Goal: Task Accomplishment & Management: Complete application form

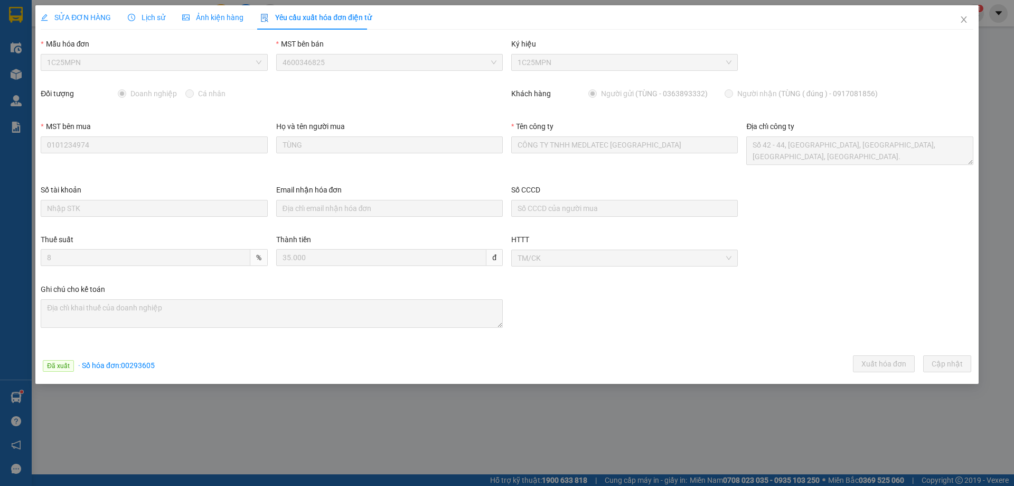
click at [961, 17] on icon "close" at bounding box center [964, 19] width 8 height 8
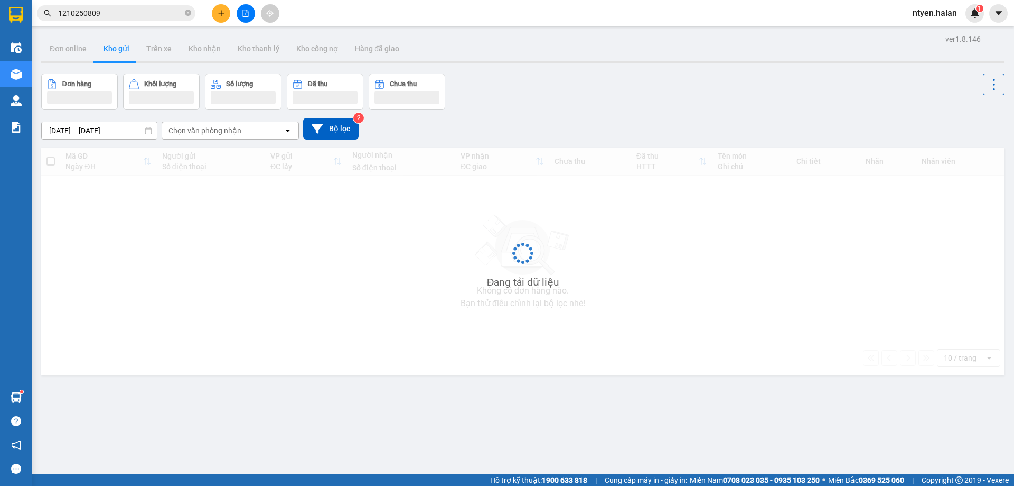
click at [113, 12] on input "1210250809" at bounding box center [120, 13] width 125 height 12
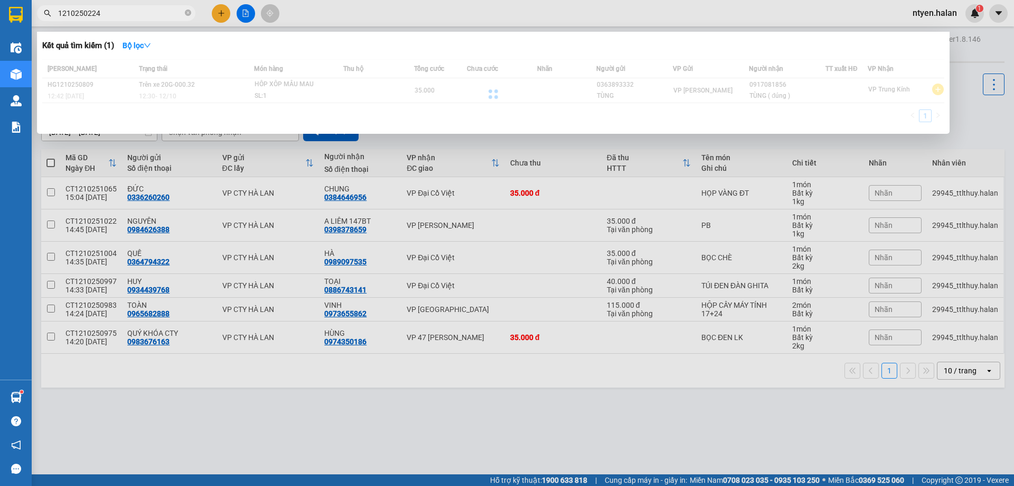
type input "1210250224"
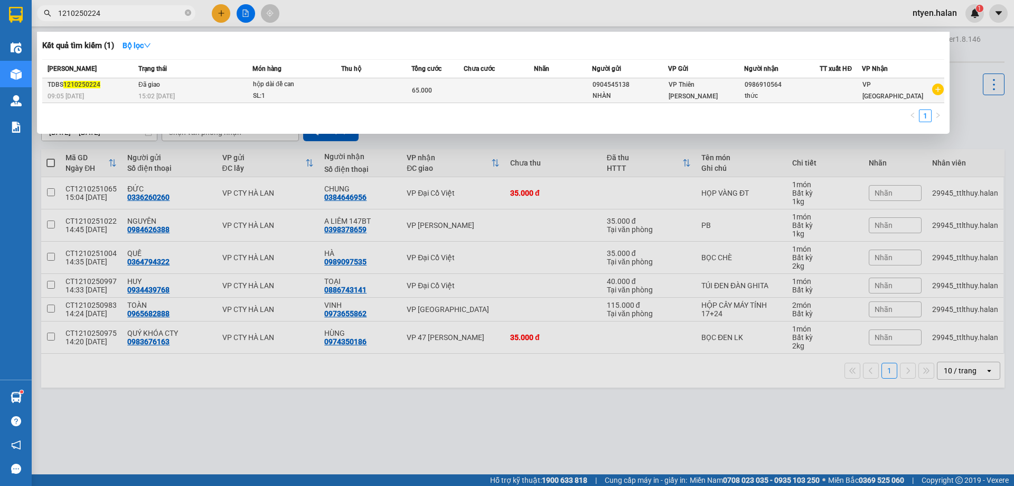
click at [223, 91] on div "15:02 [DATE]" at bounding box center [195, 96] width 114 height 12
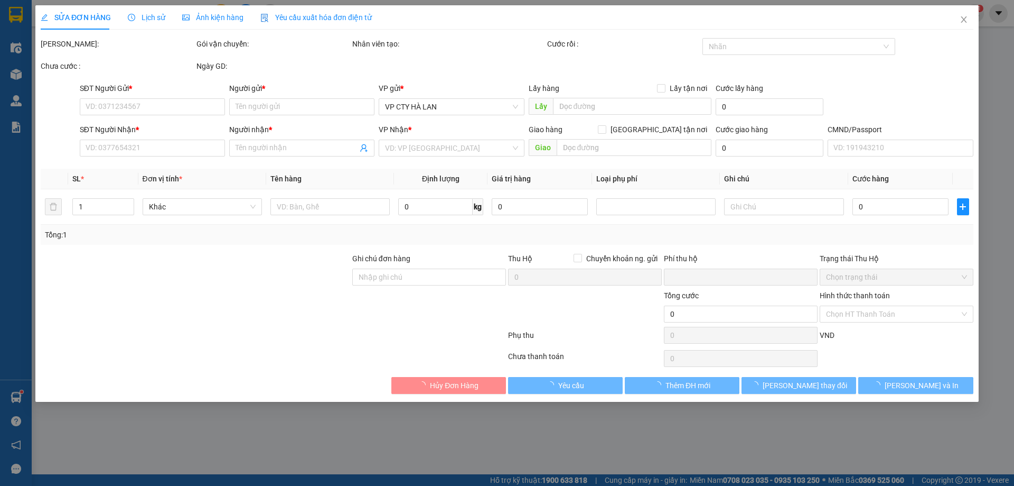
type input "0904545138"
type input "NHÀN"
type input "0986910564"
type input "thức"
type input "0"
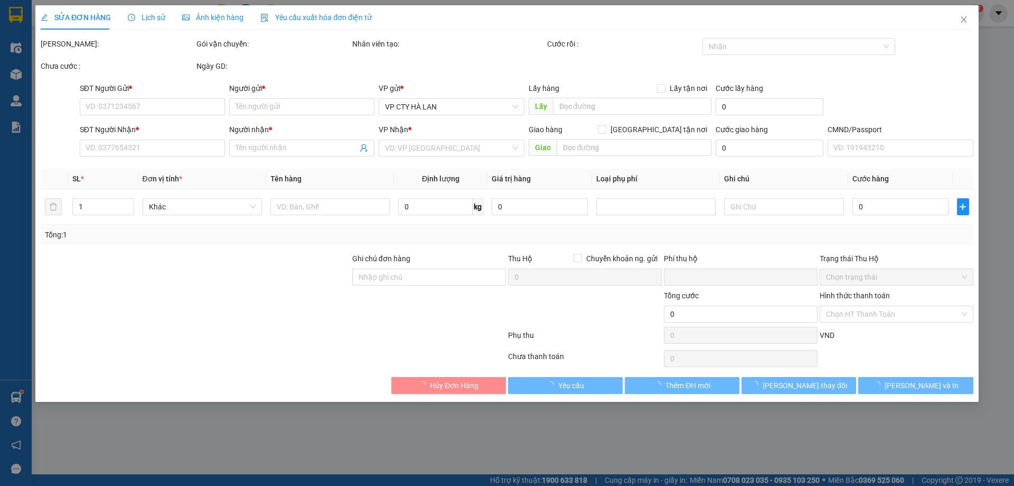
type input "65.000"
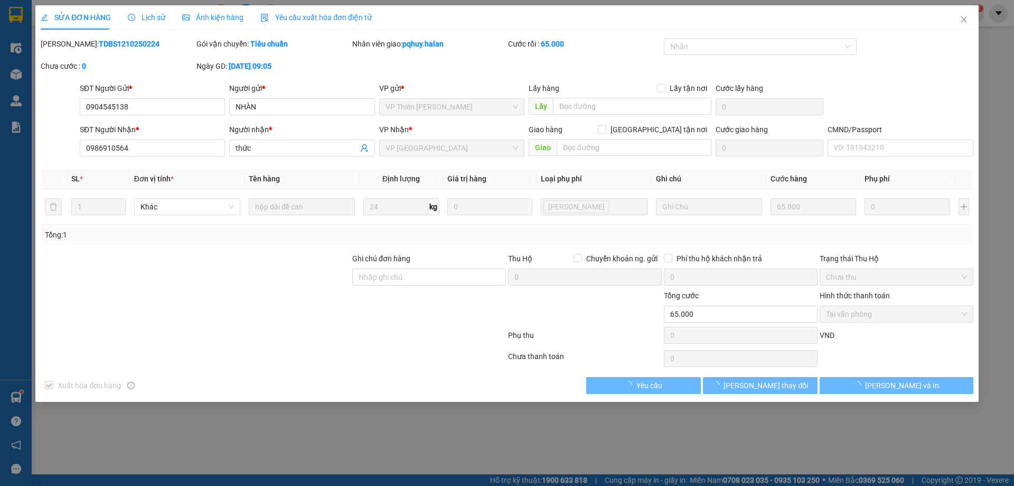
click at [321, 17] on span "Yêu cầu xuất hóa đơn điện tử" at bounding box center [315, 17] width 111 height 8
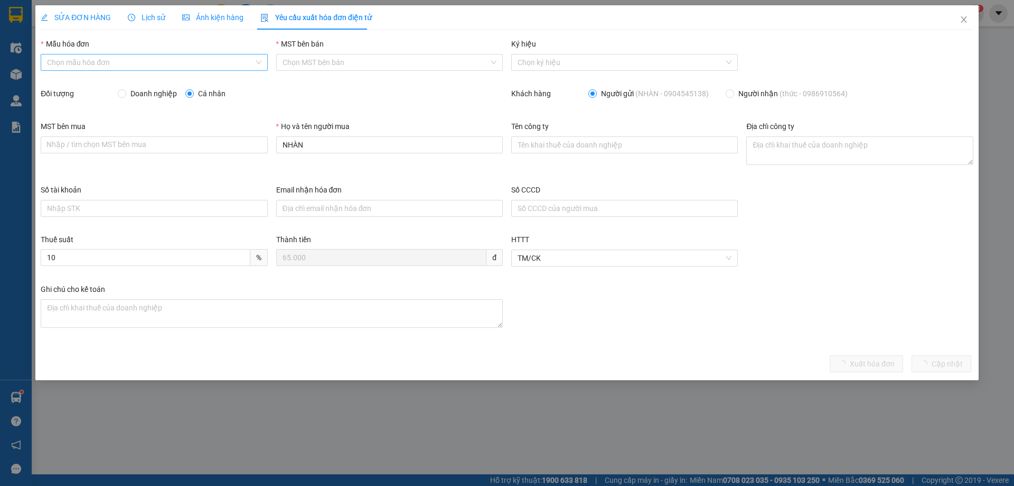
click at [69, 62] on input "Mẫu hóa đơn" at bounding box center [150, 62] width 207 height 16
click at [58, 83] on div "1C25MPN" at bounding box center [154, 84] width 214 height 12
type input "8"
click at [126, 94] on span at bounding box center [122, 93] width 8 height 8
click at [125, 94] on input "Doanh nghiệp" at bounding box center [121, 92] width 7 height 7
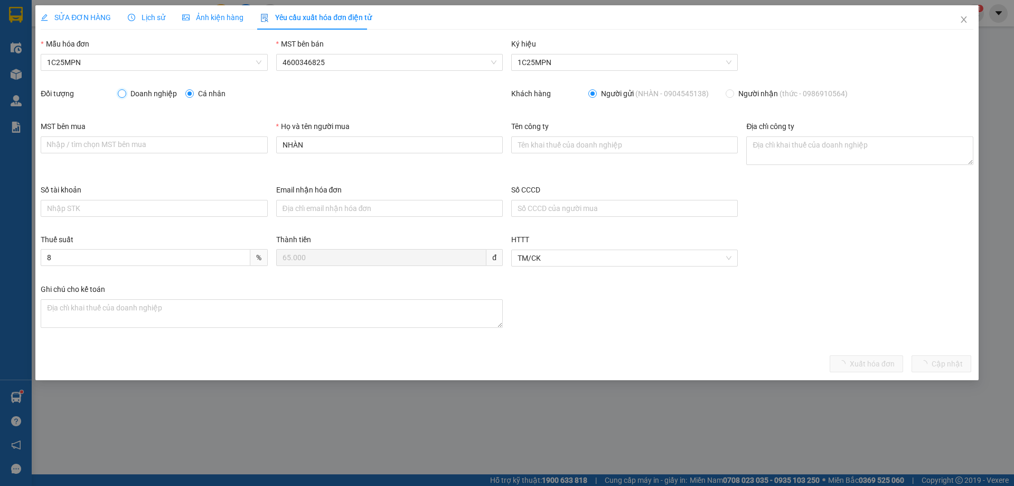
radio input "true"
radio input "false"
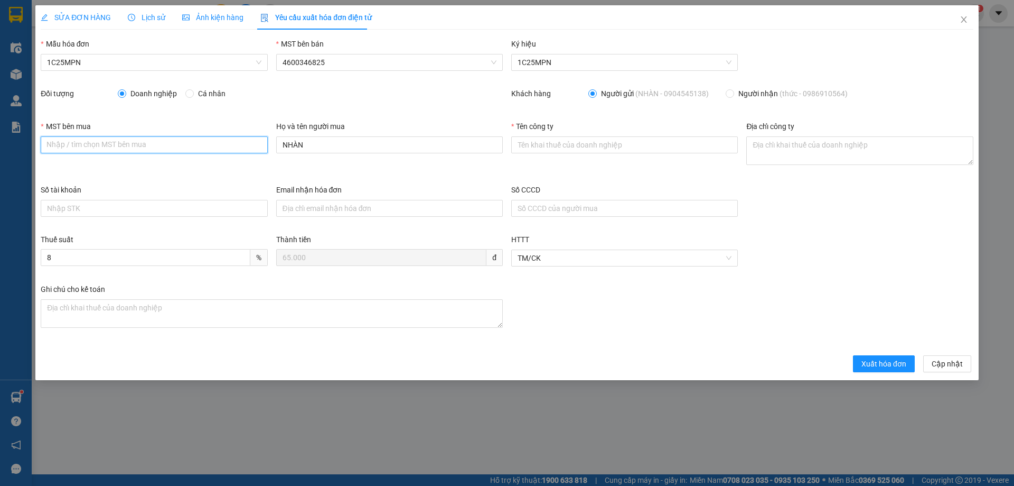
click at [135, 148] on input "MST bên mua" at bounding box center [154, 144] width 227 height 17
paste input "4601258843"
type input "4601258843"
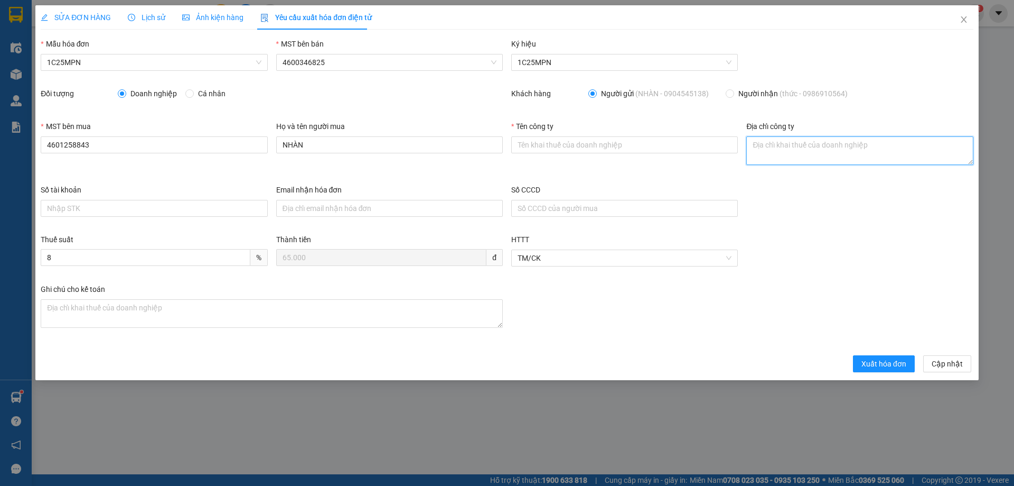
click at [770, 152] on textarea "Địa chỉ công ty" at bounding box center [860, 150] width 227 height 29
paste textarea "Số nhà 38, Khu dân cư [GEOGRAPHIC_DATA], [GEOGRAPHIC_DATA], tỉnh [GEOGRAPHIC_DA…"
type textarea "Số nhà 38, Khu dân cư [GEOGRAPHIC_DATA], [GEOGRAPHIC_DATA], tỉnh [GEOGRAPHIC_DA…"
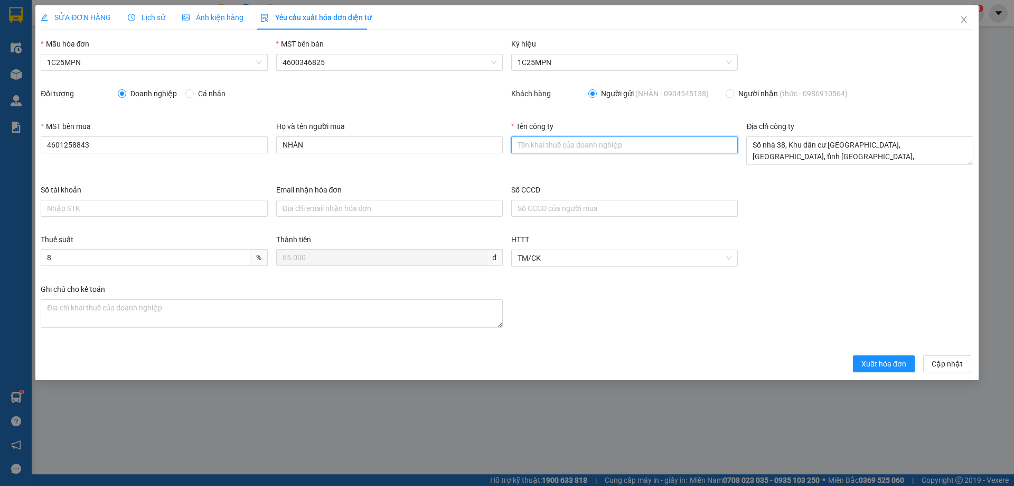
click at [523, 141] on input "Tên công ty" at bounding box center [624, 144] width 227 height 17
paste input "CÔNG TY TNHH SẢN XUẤT VÀ THƯƠNG MẠI VĂN TÂN"
type input "CÔNG TY TNHH SẢN XUẤT VÀ THƯƠNG MẠI VĂN TÂN"
drag, startPoint x: 80, startPoint y: 15, endPoint x: 262, endPoint y: 16, distance: 181.8
click at [80, 15] on span "SỬA ĐƠN HÀNG" at bounding box center [76, 17] width 70 height 8
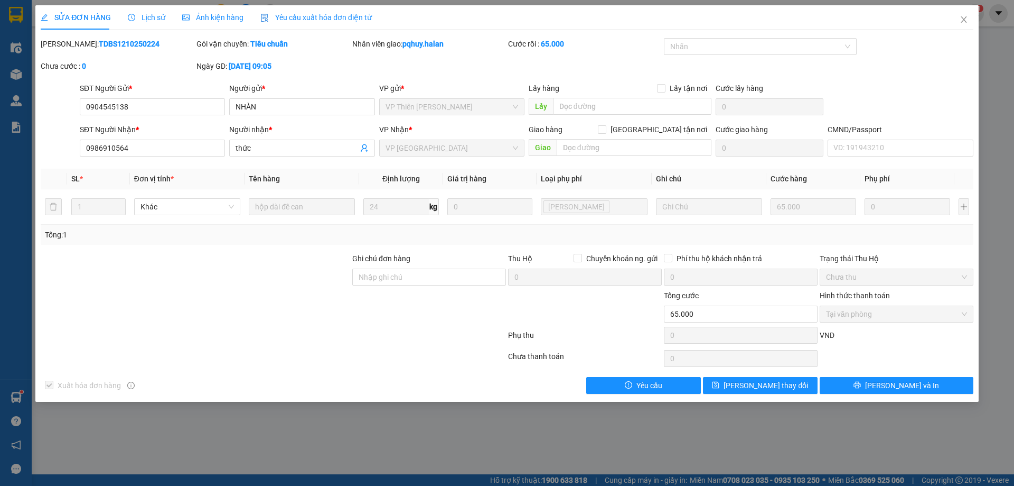
click at [304, 16] on span "Yêu cầu xuất hóa đơn điện tử" at bounding box center [315, 17] width 111 height 8
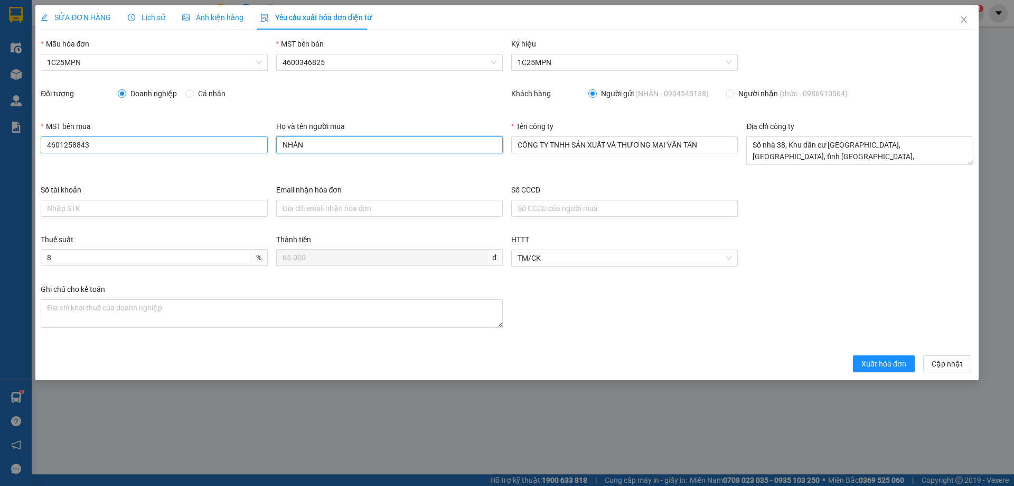
drag, startPoint x: 320, startPoint y: 148, endPoint x: 235, endPoint y: 143, distance: 85.8
click at [235, 143] on div "MST bên mua 4601258843 Họ và tên người mua NHÀN Tên công ty CÔNG TY TNHH SẢN XU…" at bounding box center [507, 151] width 942 height 63
type input "q"
click at [312, 145] on input "[PERSON_NAME]" at bounding box center [389, 144] width 227 height 17
type input "[PERSON_NAME]"
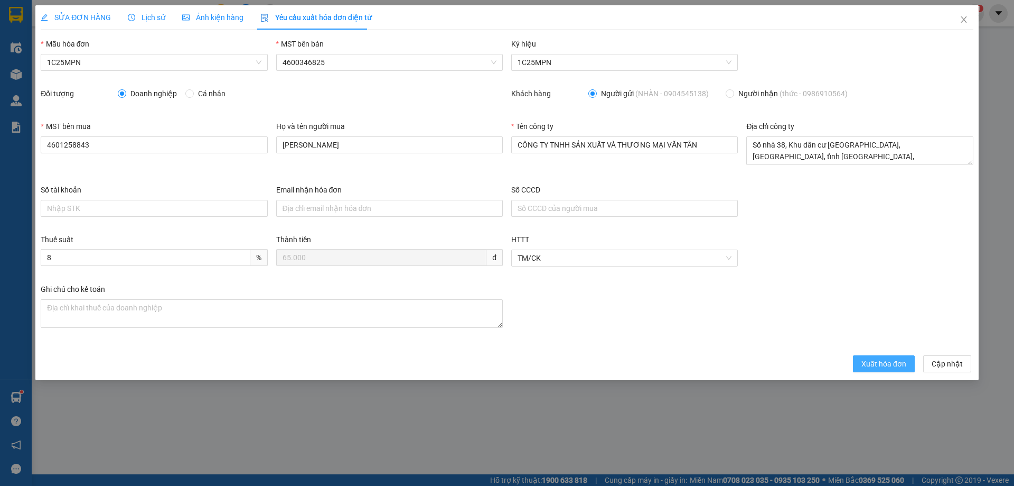
drag, startPoint x: 864, startPoint y: 364, endPoint x: 582, endPoint y: 245, distance: 305.9
click at [864, 363] on span "Xuất hóa đơn" at bounding box center [884, 364] width 45 height 12
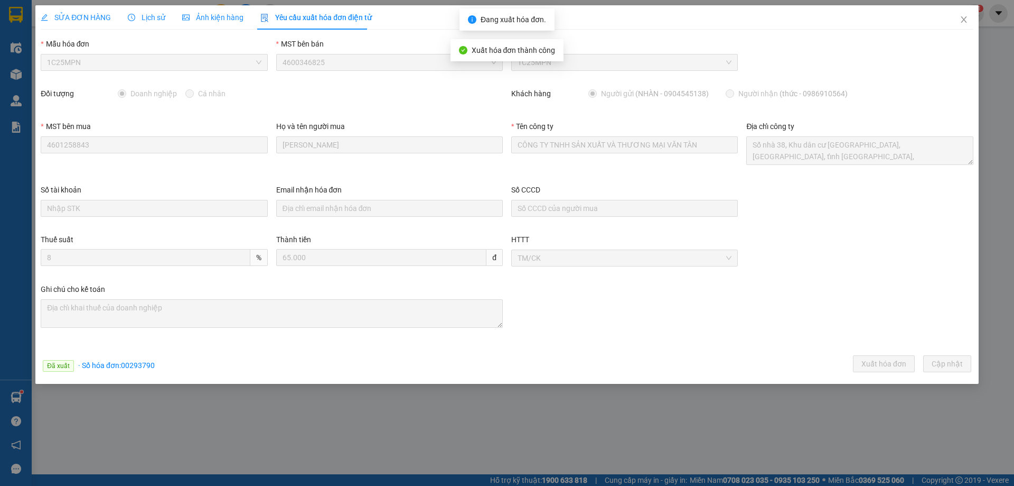
click at [137, 368] on span "· Số hóa đơn: 00293790" at bounding box center [116, 365] width 77 height 8
copy span "00293790"
click at [964, 19] on icon "close" at bounding box center [964, 19] width 6 height 6
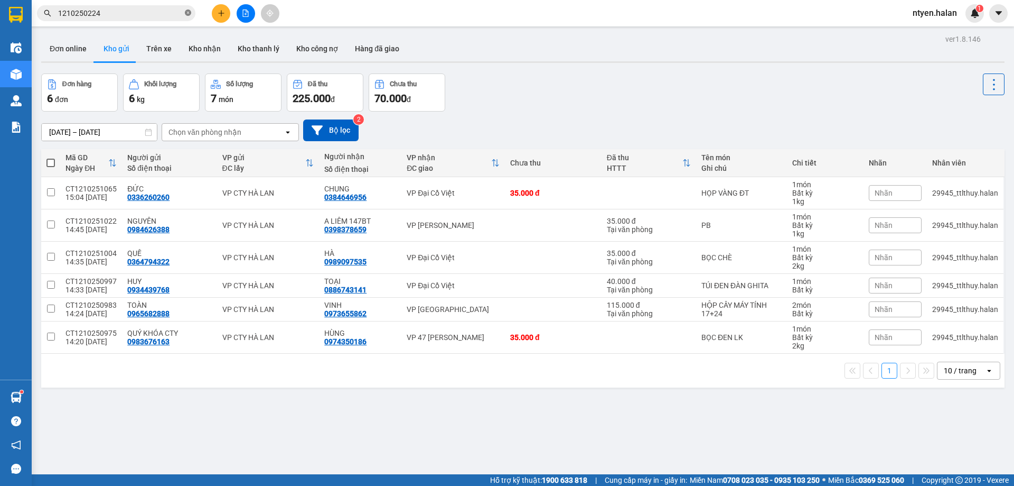
click at [190, 11] on span "1210250224" at bounding box center [116, 13] width 159 height 16
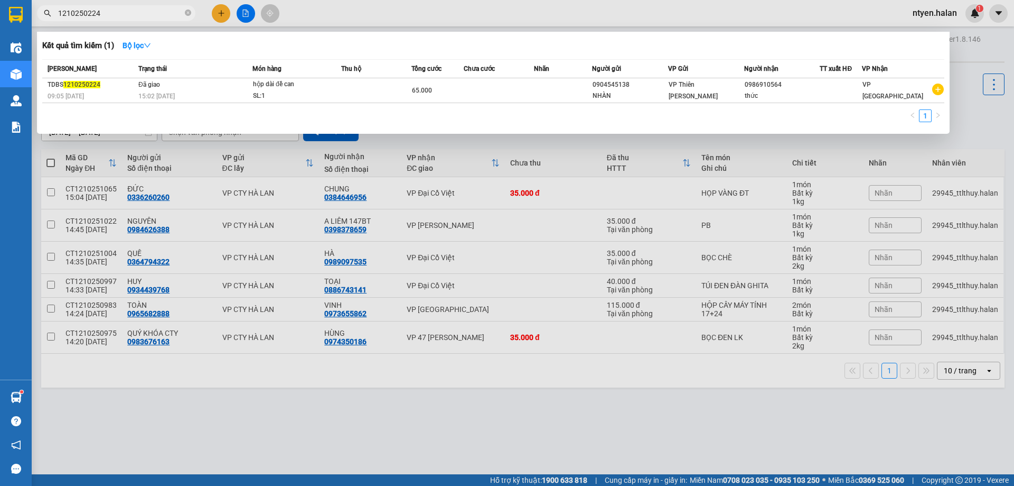
click at [180, 13] on input "1210250224" at bounding box center [120, 13] width 125 height 12
click at [187, 15] on icon "close-circle" at bounding box center [188, 13] width 6 height 6
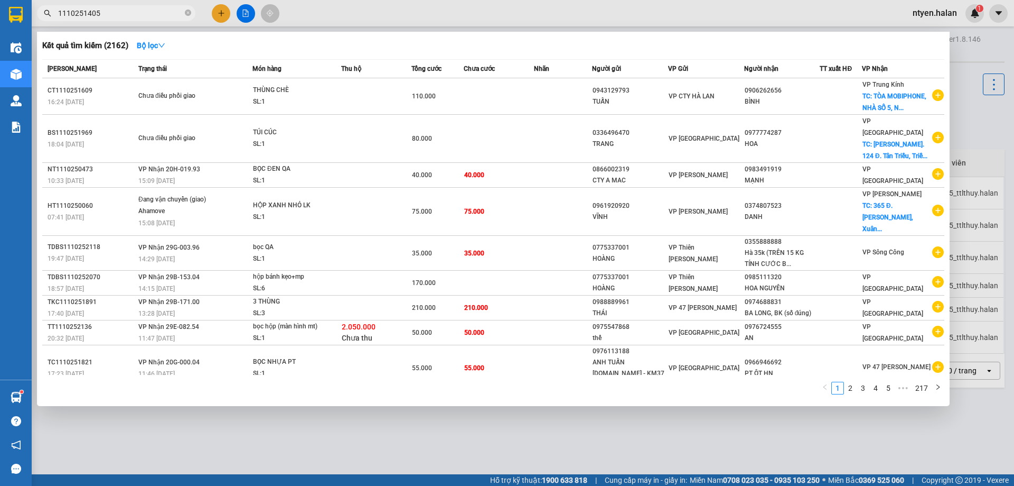
type input "1110251405"
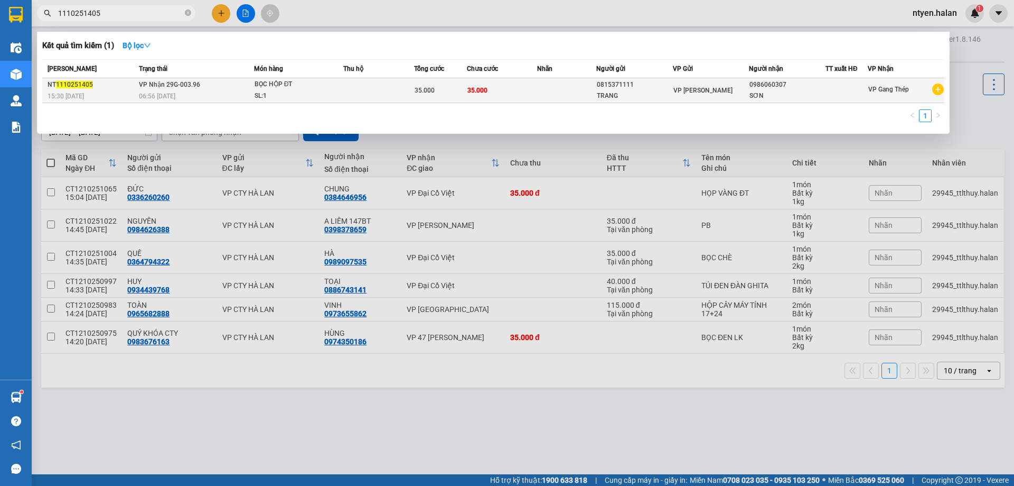
click at [178, 88] on span "VP Nhận 29G-003.96" at bounding box center [169, 84] width 61 height 7
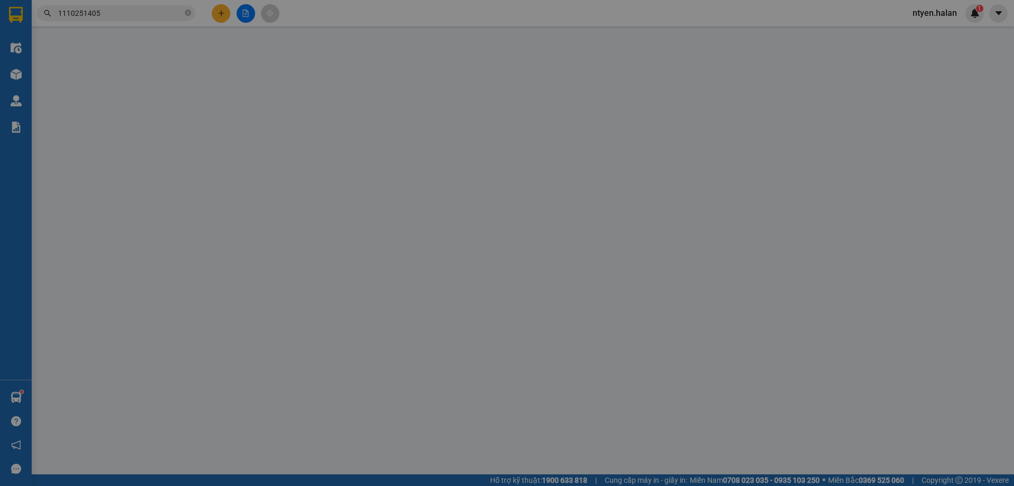
type input "0815371111"
type input "TRANG"
type input "0986060307"
type input "SƠN"
type input "0"
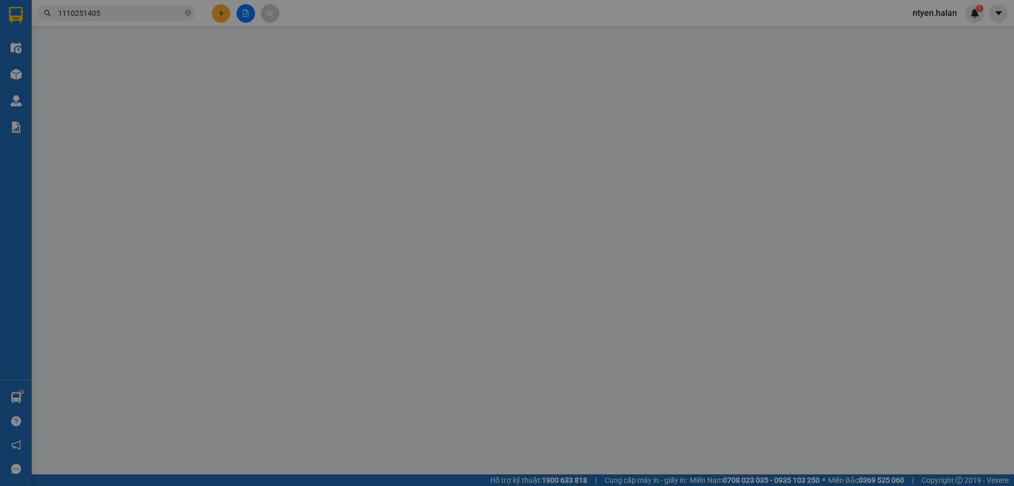
type input "35.000"
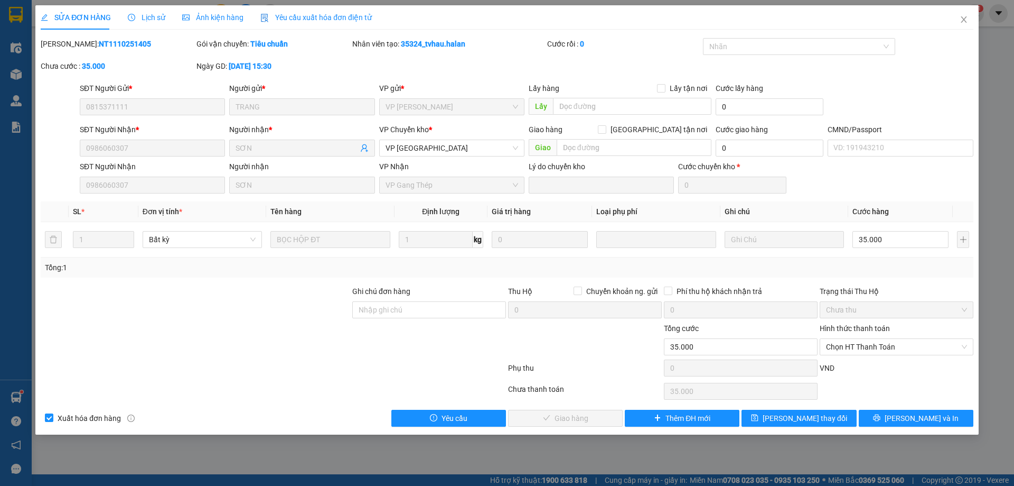
click at [293, 11] on div "Yêu cầu xuất hóa đơn điện tử" at bounding box center [315, 17] width 111 height 24
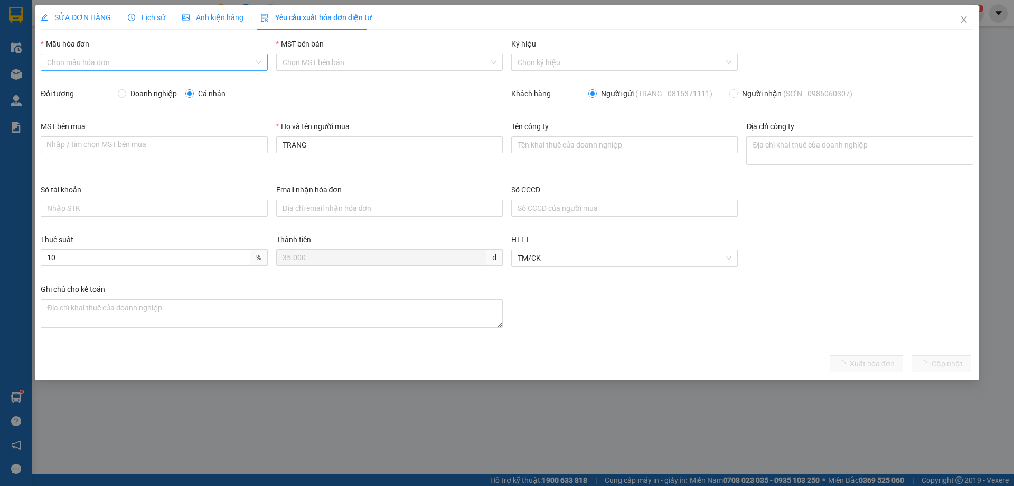
drag, startPoint x: 85, startPoint y: 62, endPoint x: 73, endPoint y: 62, distance: 12.2
click at [83, 62] on input "Mẫu hóa đơn" at bounding box center [150, 62] width 207 height 16
drag, startPoint x: 57, startPoint y: 81, endPoint x: 117, endPoint y: 94, distance: 61.6
click at [57, 81] on div "1C25MPN" at bounding box center [154, 84] width 214 height 12
type input "8"
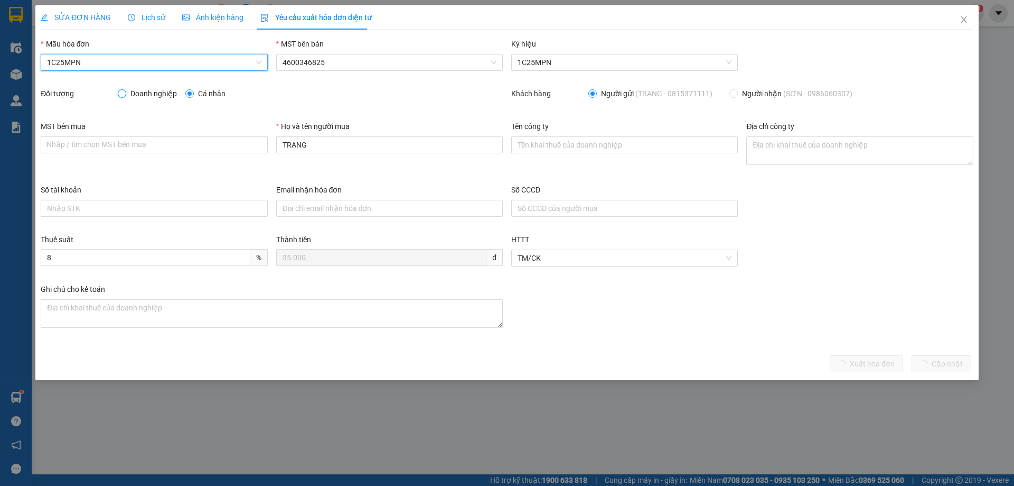
click at [122, 92] on input "Doanh nghiệp" at bounding box center [121, 92] width 7 height 7
radio input "true"
radio input "false"
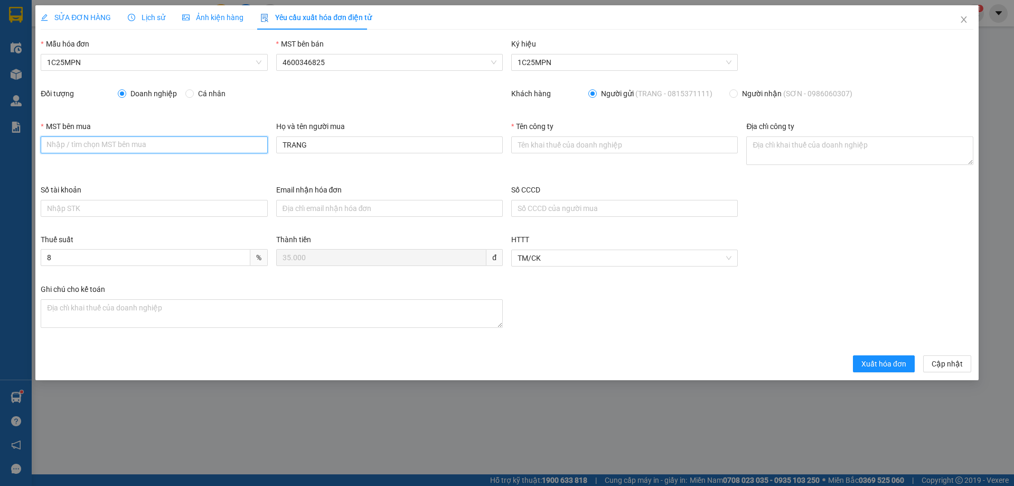
click at [178, 139] on input "MST bên mua" at bounding box center [154, 144] width 227 height 17
paste input "4601603810"
type input "4601603810"
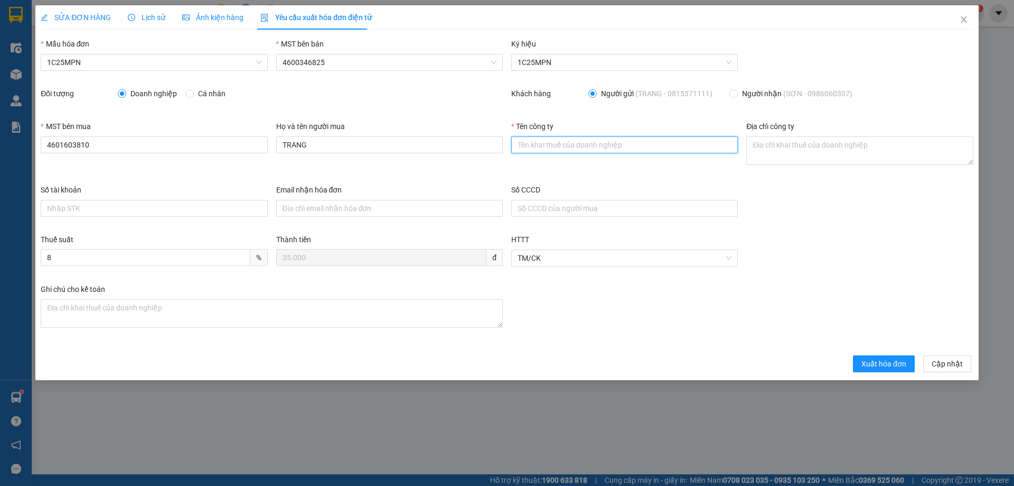
click at [531, 148] on input "Tên công ty" at bounding box center [624, 144] width 227 height 17
paste input "CÔNG TY TNHH DỊCH VỤ PHÂN PHỐI TỔNG HỢP LỘC PHÚ TÀI"
type input "CÔNG TY TNHH DỊCH VỤ PHÂN PHỐI TỔNG HỢP LỘC PHÚ TÀI"
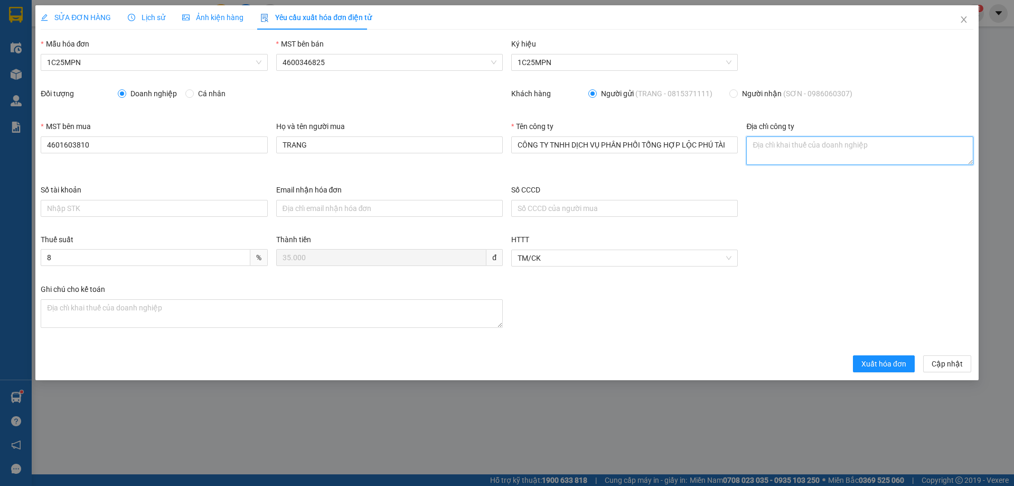
click at [756, 144] on textarea "Địa chỉ công ty" at bounding box center [860, 150] width 227 height 29
paste textarea "SN 42- Ngõ 593/1- Đ. Cách mạng tháng 8 - Tổ 2, Phường Gia Sàng, Tỉnh [GEOGRAPHI…"
type textarea "SN 42- Ngõ 593/1- Đ. Cách mạng tháng 8 - Tổ 2, Phường Gia Sàng, Tỉnh [GEOGRAPHI…"
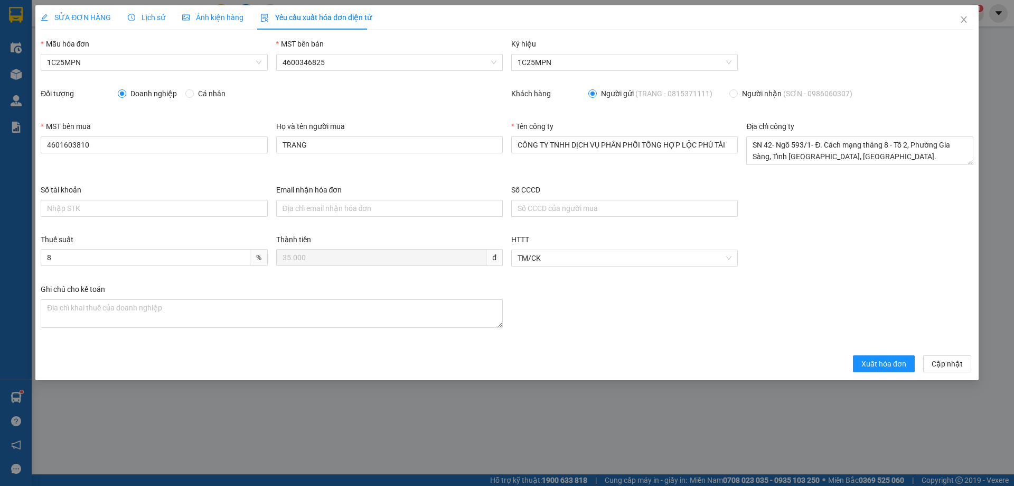
click at [83, 20] on span "SỬA ĐƠN HÀNG" at bounding box center [76, 17] width 70 height 8
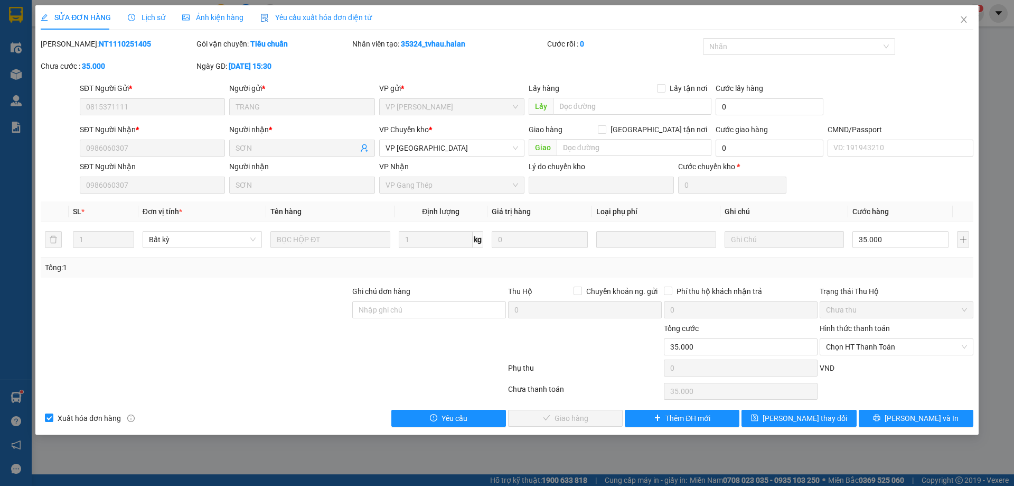
click at [312, 18] on span "Yêu cầu xuất hóa đơn điện tử" at bounding box center [315, 17] width 111 height 8
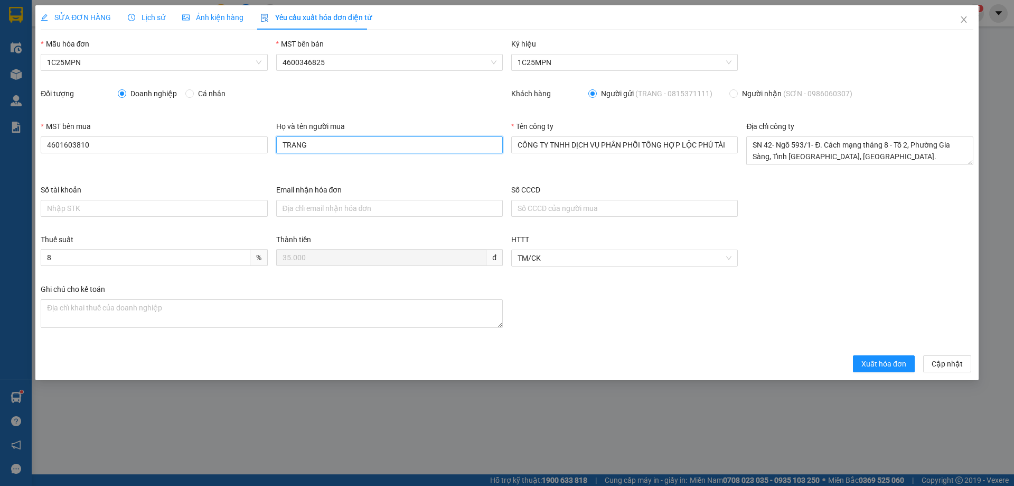
drag, startPoint x: 326, startPoint y: 146, endPoint x: 165, endPoint y: 130, distance: 161.4
click at [176, 134] on div "MST bên mua 4601603810 Họ và tên người mua TRANG Tên công ty CÔNG TY TNHH DỊCH …" at bounding box center [507, 151] width 942 height 63
type input "sơn"
click at [891, 366] on span "Xuất hóa đơn" at bounding box center [884, 364] width 45 height 12
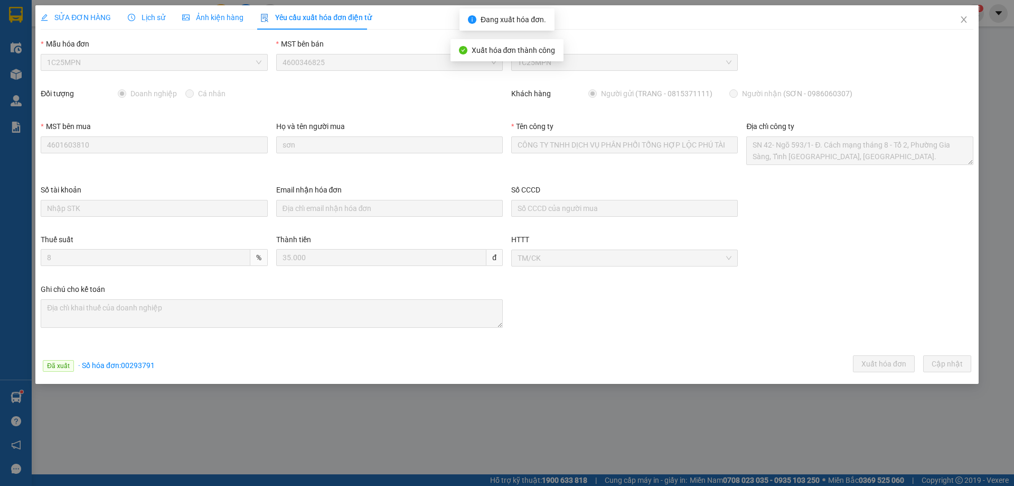
click at [146, 366] on span "· Số hóa đơn: 00293791" at bounding box center [116, 365] width 77 height 8
copy span "00293791"
click at [963, 20] on icon "close" at bounding box center [964, 19] width 8 height 8
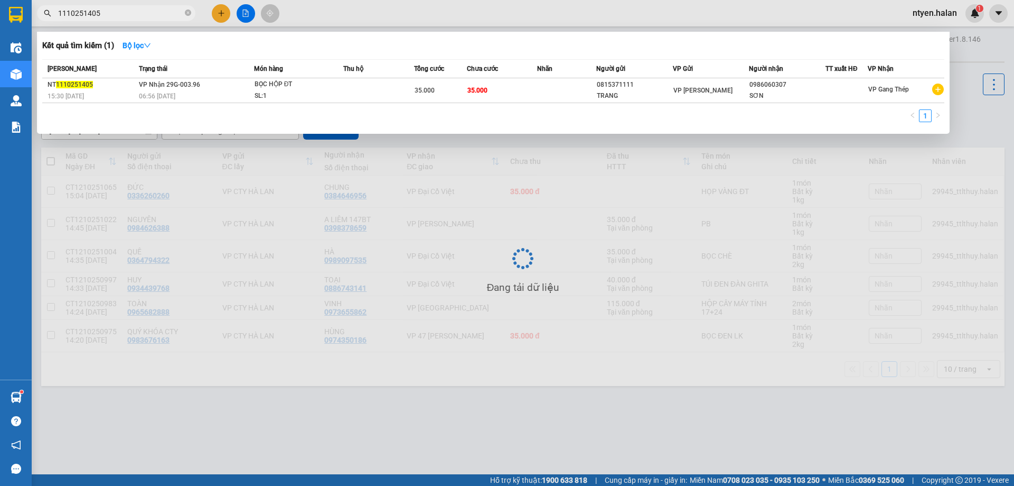
click at [107, 13] on input "1110251405" at bounding box center [120, 13] width 125 height 12
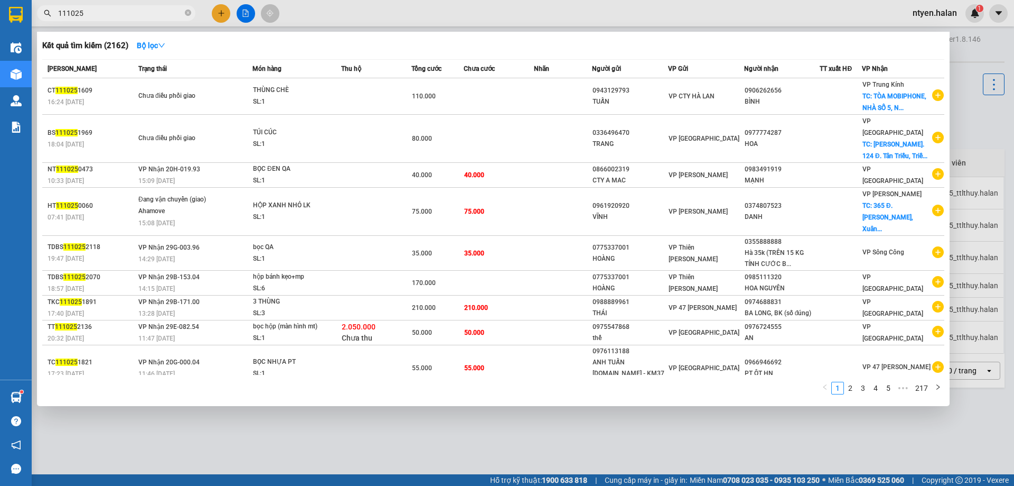
click at [98, 11] on input "111025" at bounding box center [120, 13] width 125 height 12
type input "1110250978"
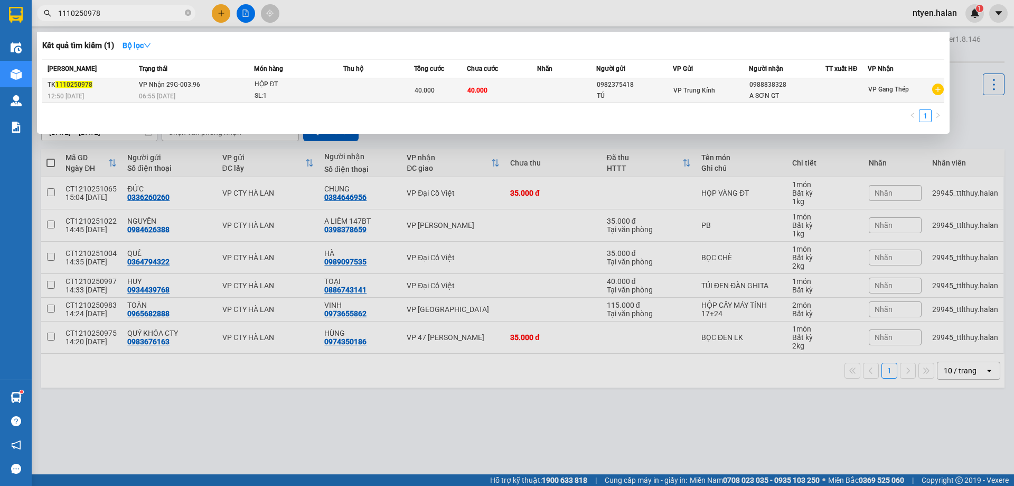
click at [154, 91] on div "06:55 [DATE]" at bounding box center [196, 96] width 115 height 12
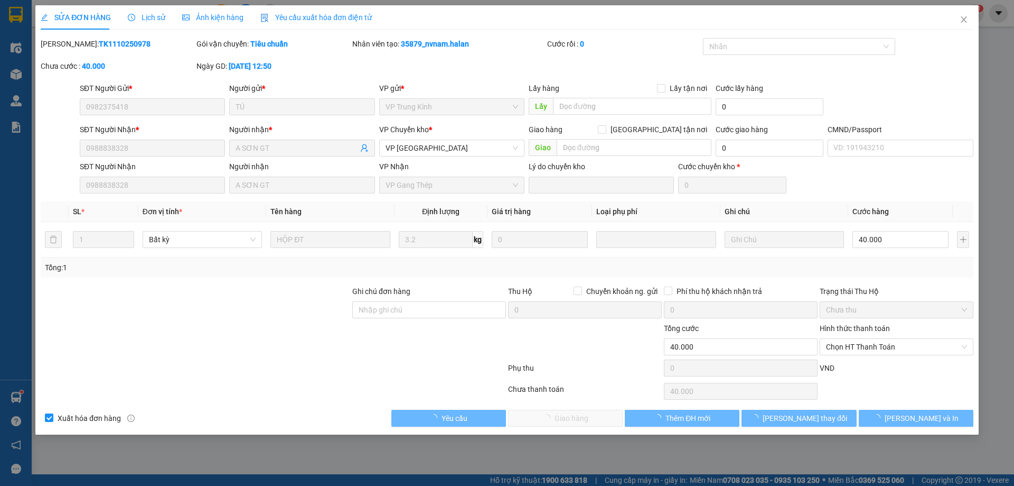
type input "0982375418"
type input "TÚ"
type input "0988838328"
type input "A SƠN GT"
type input "0"
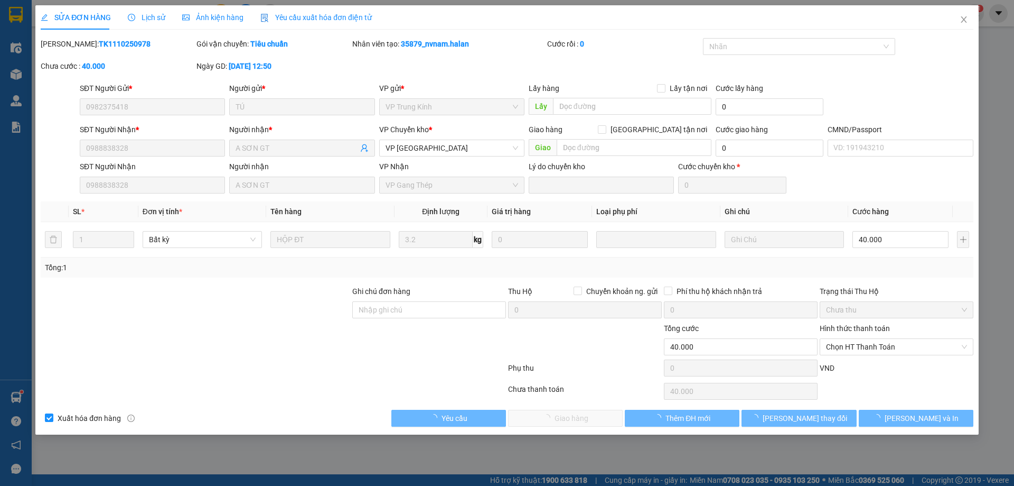
type input "40.000"
click at [311, 18] on span "Yêu cầu xuất hóa đơn điện tử" at bounding box center [315, 17] width 111 height 8
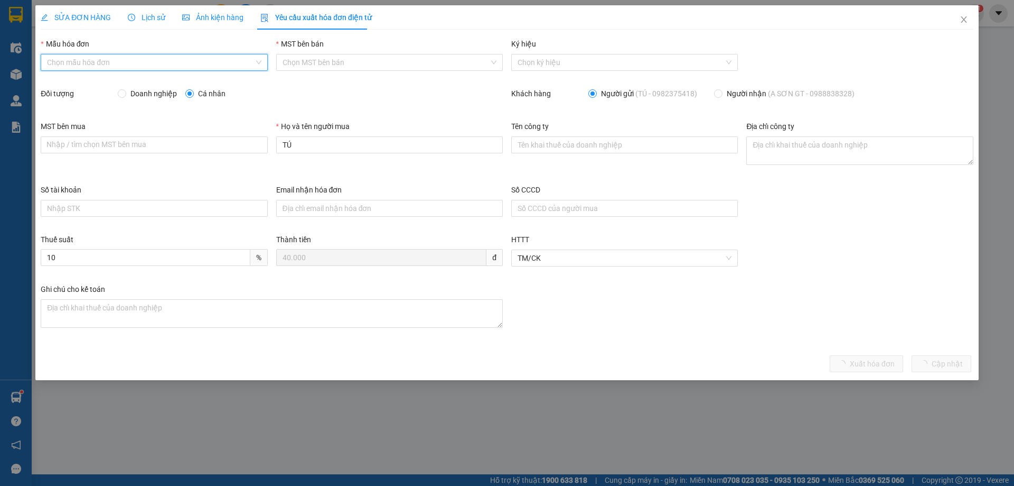
click at [86, 64] on input "Mẫu hóa đơn" at bounding box center [150, 62] width 207 height 16
click at [72, 86] on div "1C25MPN" at bounding box center [154, 84] width 214 height 12
type input "8"
click at [122, 95] on input "Doanh nghiệp" at bounding box center [121, 92] width 7 height 7
radio input "true"
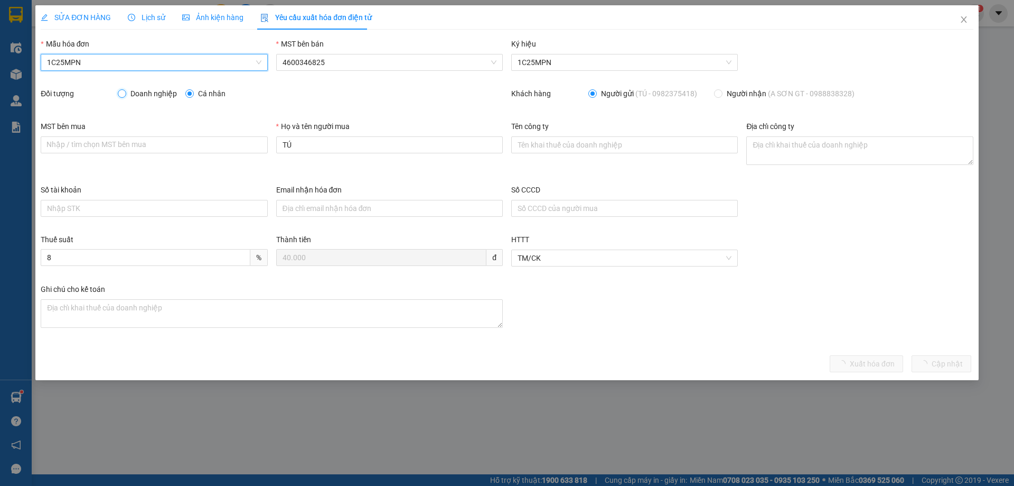
radio input "false"
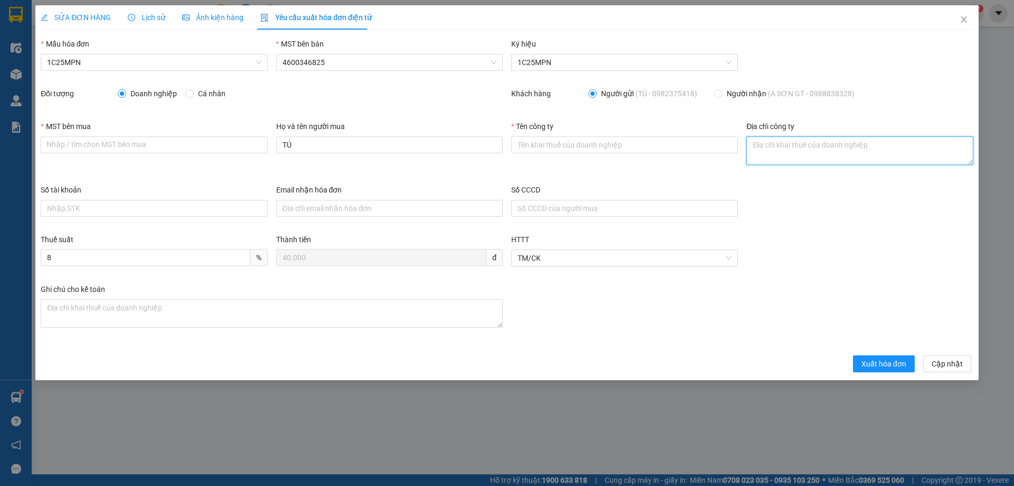
click at [755, 142] on textarea "Địa chỉ công ty" at bounding box center [860, 150] width 227 height 29
paste textarea "SN 42- Ngõ 593/1- Đ. Cách mạng tháng 8 - Tổ 2, Phường Gia Sàng, Tỉnh [GEOGRAPHI…"
type textarea "SN 42- Ngõ 593/1- Đ. Cách mạng tháng 8 - Tổ 2, Phường Gia Sàng, Tỉnh [GEOGRAPHI…"
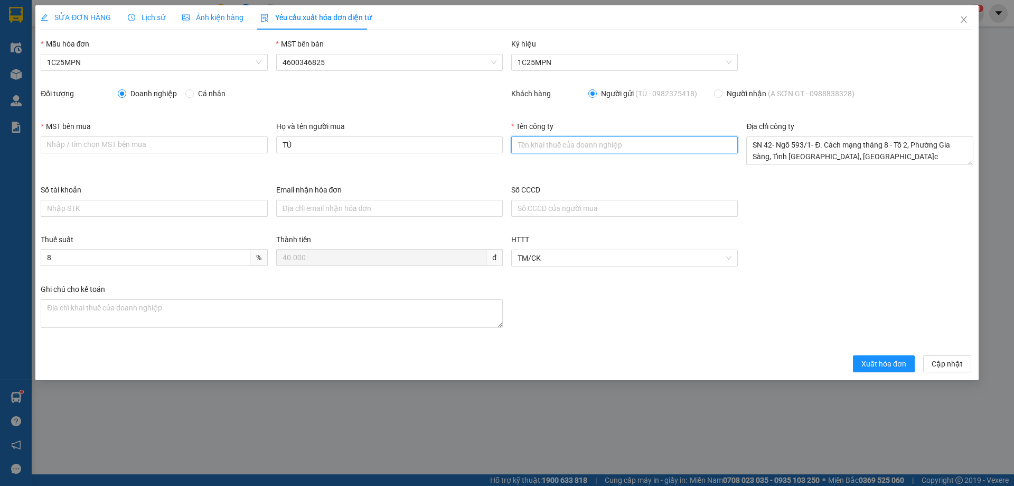
click at [517, 144] on input "Tên công ty" at bounding box center [624, 144] width 227 height 17
paste input "CÔNG TY TNHH DỊCH VỤ PHÂN PHỐI TỔNG HỢP LỘC PHÚ TÀI"
type input "CÔNG TY TNHH DỊCH VỤ PHÂN PHỐI TỔNG HỢP LỘC PHÚ TÀI"
drag, startPoint x: 891, startPoint y: 160, endPoint x: 864, endPoint y: 161, distance: 27.0
click at [891, 160] on textarea "SN 42- Ngõ 593/1- Đ. Cách mạng tháng 8 - Tổ 2, Phường Gia Sàng, Tỉnh [GEOGRAPHI…" at bounding box center [860, 150] width 227 height 29
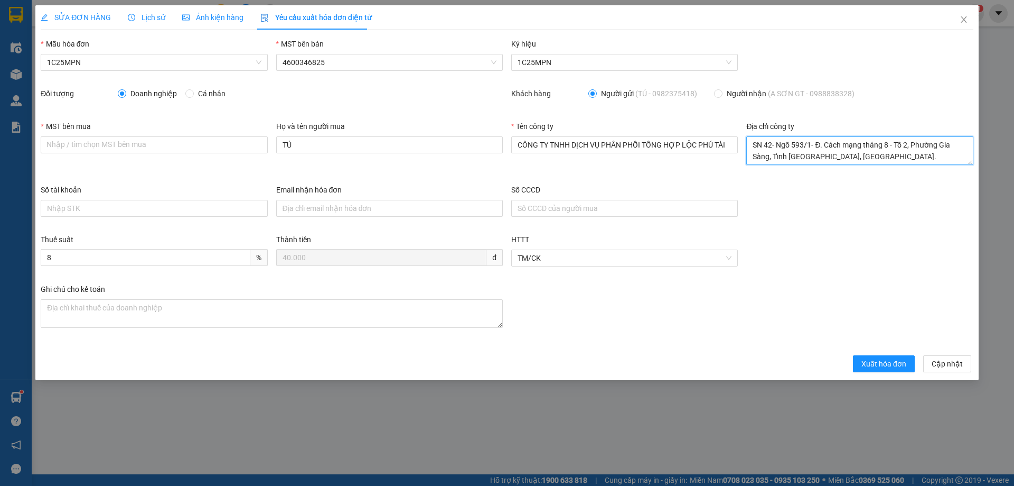
type textarea "SN 42- Ngõ 593/1- Đ. Cách mạng tháng 8 - Tổ 2, Phường Gia Sàng, Tỉnh [GEOGRAPHI…"
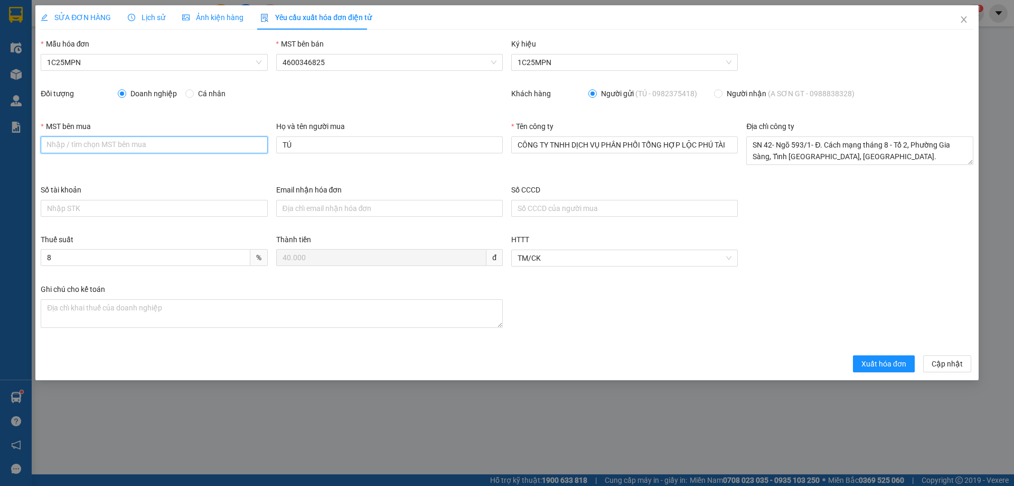
click at [161, 142] on input "MST bên mua" at bounding box center [154, 144] width 227 height 17
paste input "4601603810"
type input "4601603810"
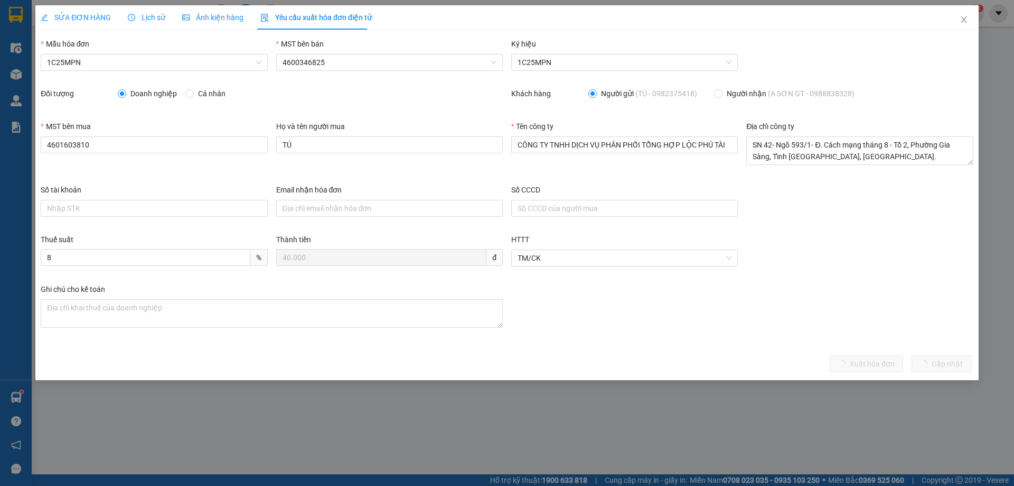
drag, startPoint x: 83, startPoint y: 15, endPoint x: 188, endPoint y: 14, distance: 104.6
click at [83, 14] on span "SỬA ĐƠN HÀNG" at bounding box center [76, 17] width 70 height 8
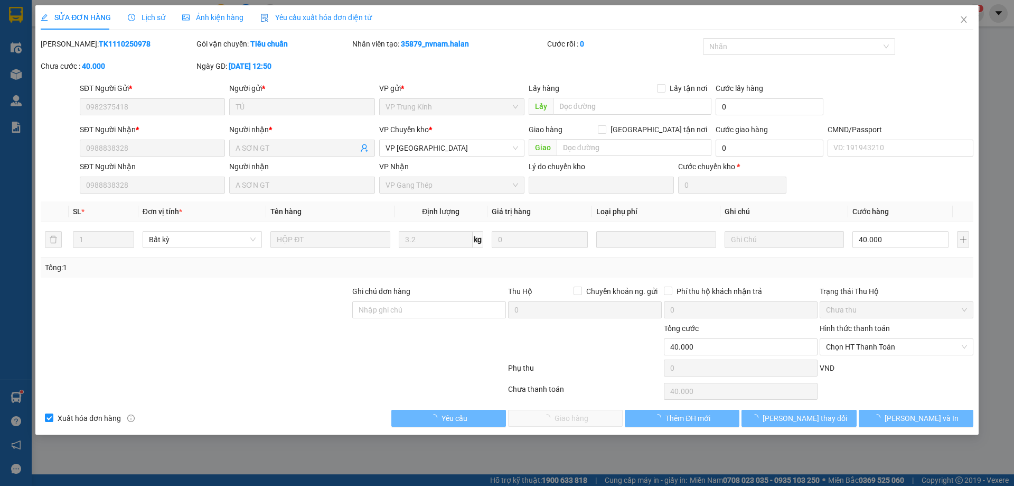
drag, startPoint x: 294, startPoint y: 13, endPoint x: 320, endPoint y: 41, distance: 38.5
click at [297, 13] on span "Yêu cầu xuất hóa đơn điện tử" at bounding box center [315, 17] width 111 height 8
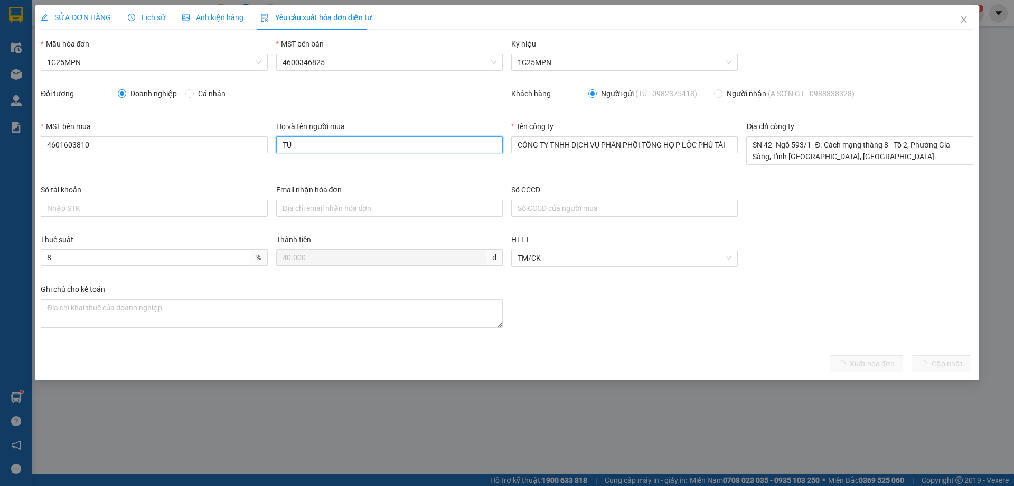
drag, startPoint x: 309, startPoint y: 143, endPoint x: 251, endPoint y: 133, distance: 57.8
click at [260, 143] on div "MST bên mua 4601603810 Họ và tên người mua TÚ Tên công ty CÔNG TY TNHH DỊCH VỤ …" at bounding box center [507, 151] width 942 height 63
type input "?"
type input "Sơn"
drag, startPoint x: 869, startPoint y: 364, endPoint x: 858, endPoint y: 353, distance: 15.3
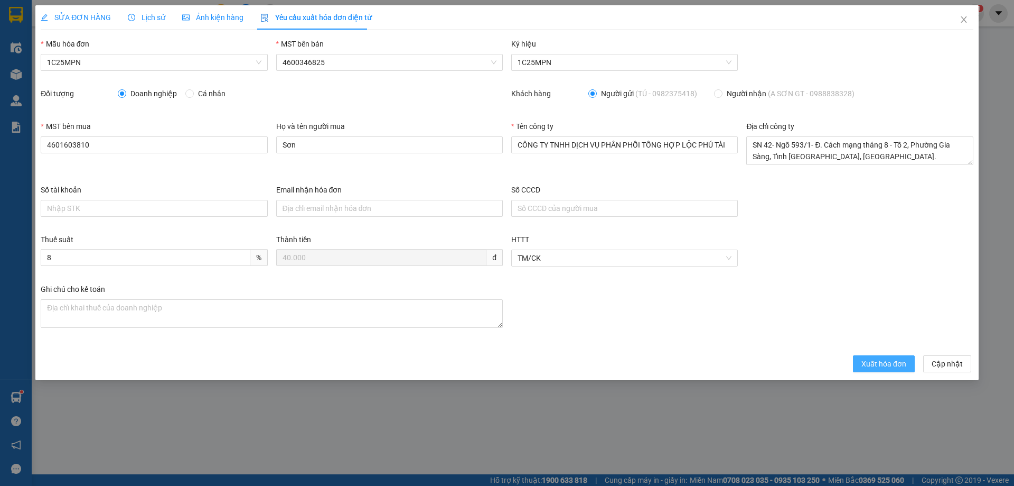
click at [869, 364] on span "Xuất hóa đơn" at bounding box center [884, 364] width 45 height 12
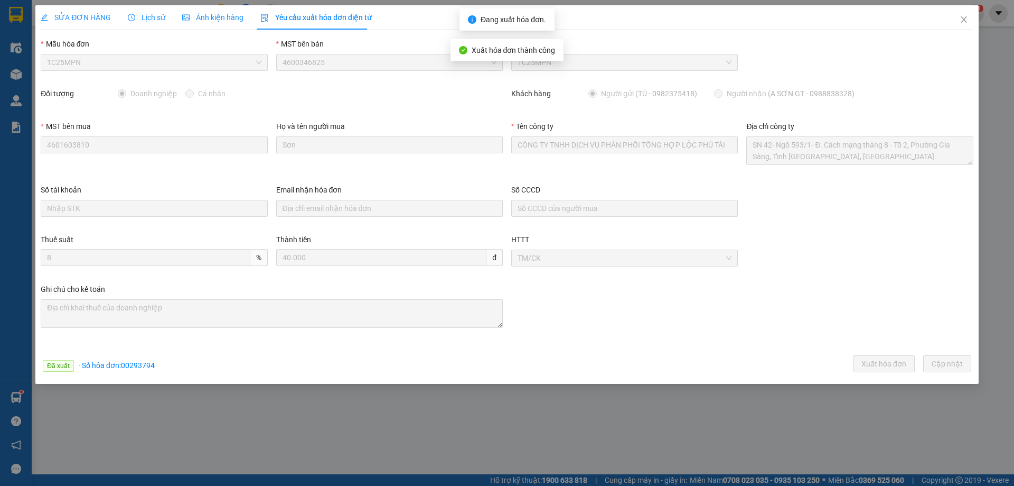
click at [142, 365] on span "· Số hóa đơn: 00293794" at bounding box center [116, 365] width 77 height 8
copy span "00293794"
click at [964, 15] on span "Close" at bounding box center [964, 20] width 30 height 30
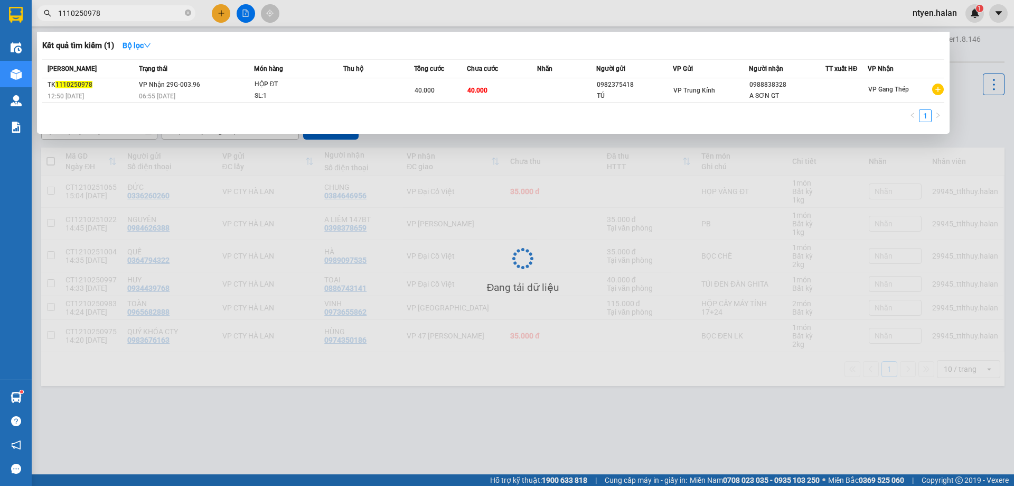
drag, startPoint x: 110, startPoint y: 10, endPoint x: 40, endPoint y: 13, distance: 69.8
click at [40, 13] on span "1110250978" at bounding box center [116, 13] width 159 height 16
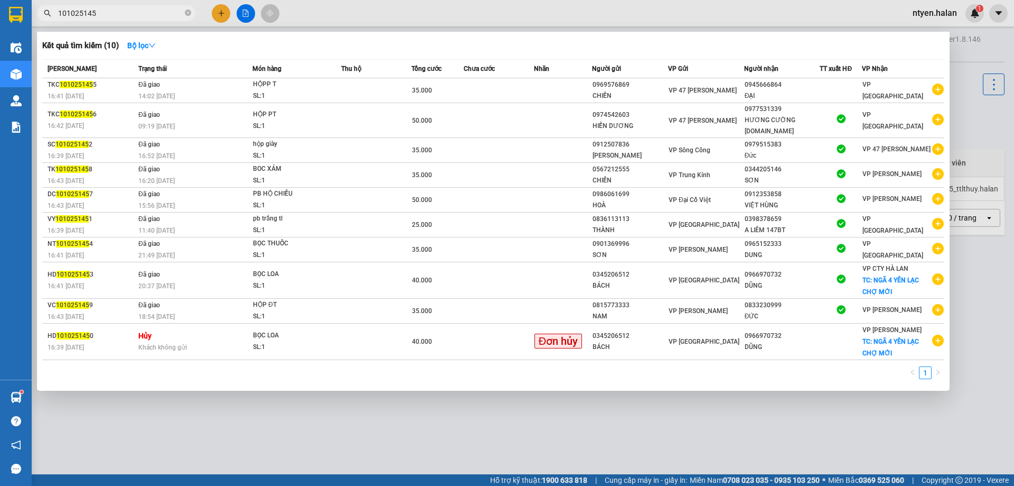
click at [104, 10] on input "101025145" at bounding box center [120, 13] width 125 height 12
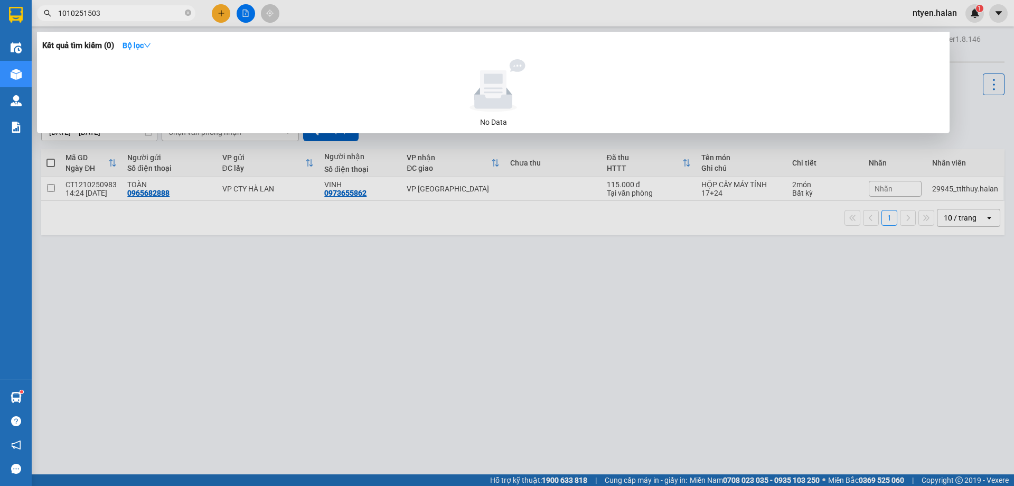
type input "1010251503"
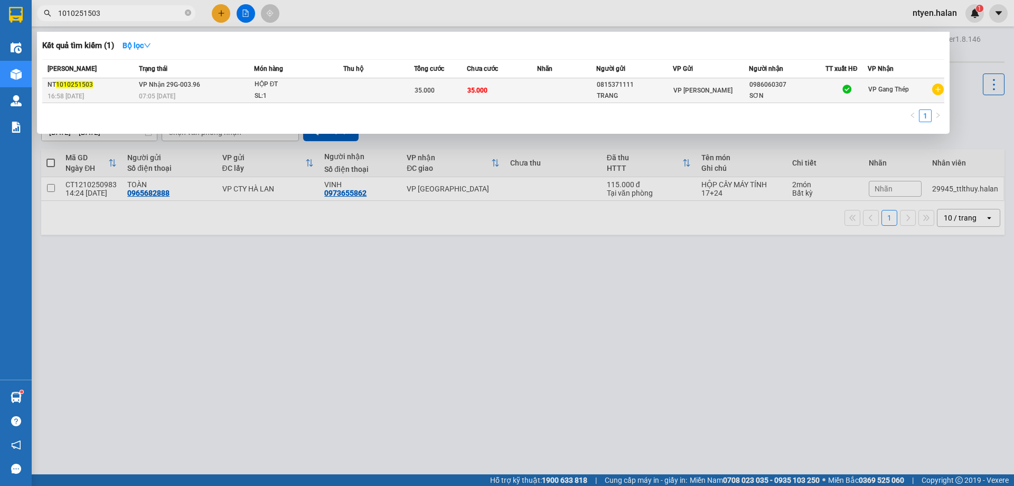
click at [162, 85] on span "VP Nhận 29G-003.96" at bounding box center [169, 84] width 61 height 7
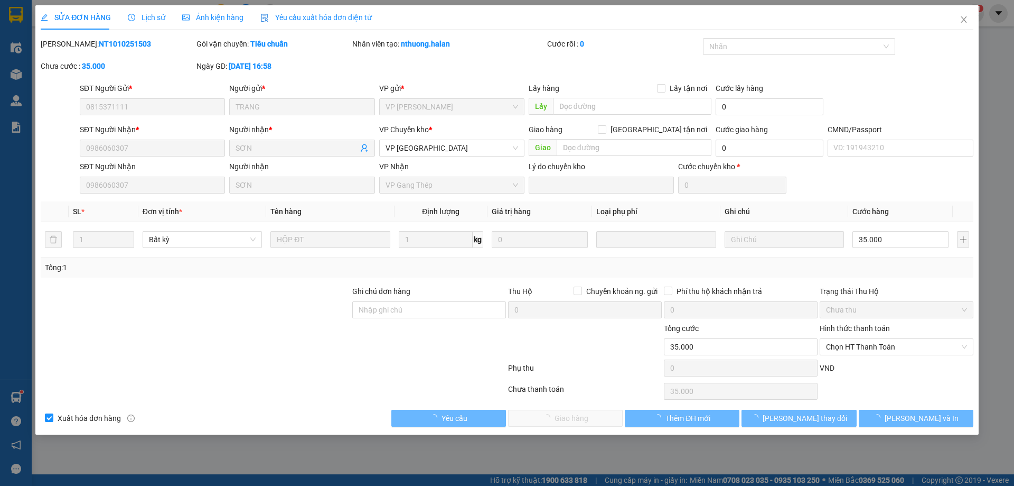
type input "0815371111"
type input "TRANG"
type input "0986060307"
type input "SƠN"
type input "0"
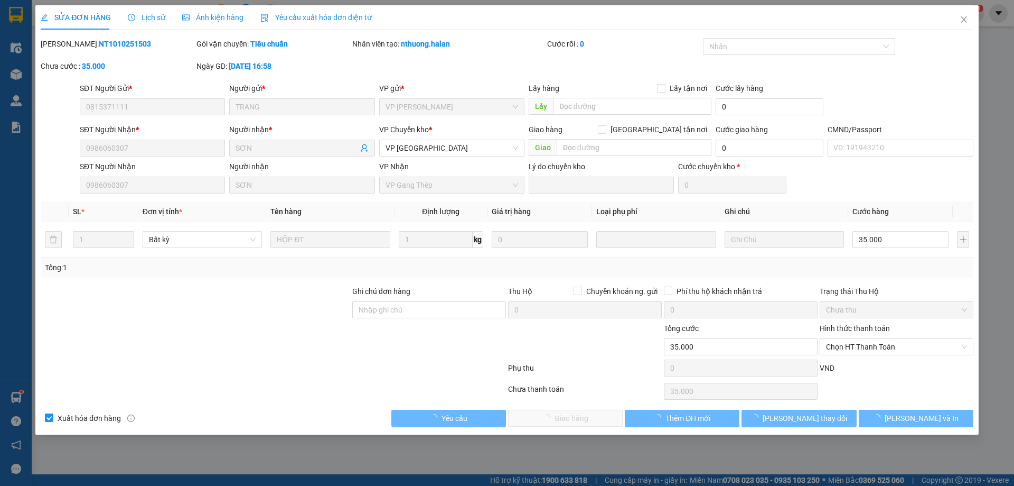
type input "35.000"
click at [286, 18] on span "Yêu cầu xuất hóa đơn điện tử" at bounding box center [315, 17] width 111 height 8
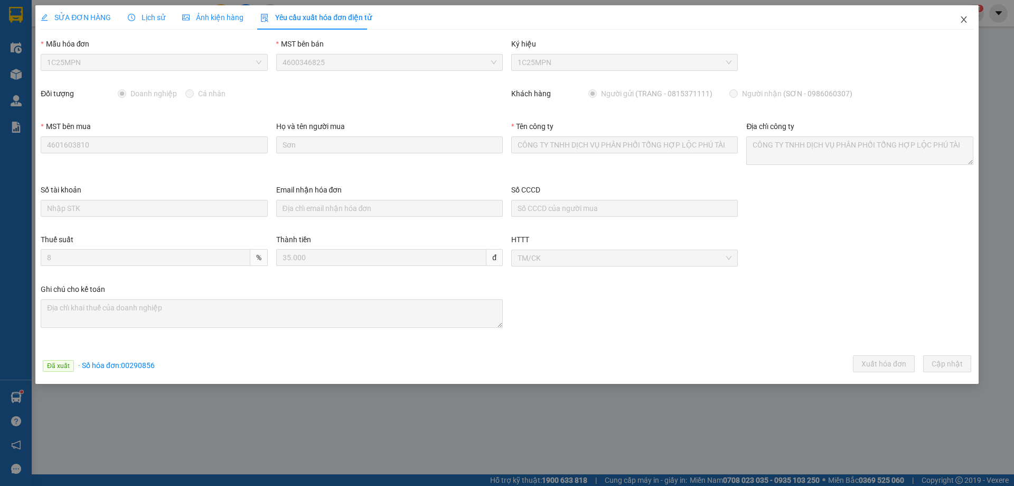
click at [960, 17] on icon "close" at bounding box center [964, 19] width 8 height 8
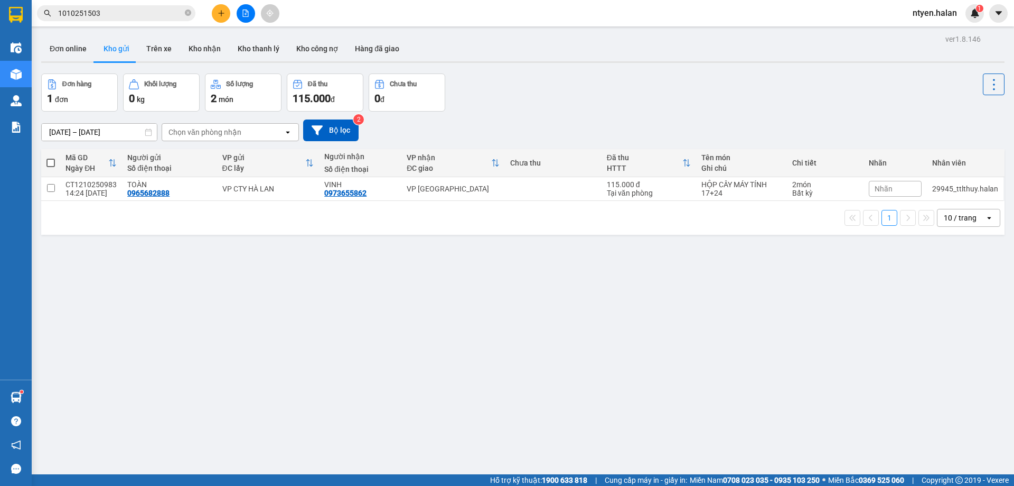
drag, startPoint x: 374, startPoint y: 260, endPoint x: 374, endPoint y: 250, distance: 9.5
click at [373, 260] on div "ver 1.8.146 Đơn online Kho gửi Trên xe Kho nhận Kho thanh lý Kho công nợ Hàng đ…" at bounding box center [523, 275] width 972 height 486
